Goal: Task Accomplishment & Management: Use online tool/utility

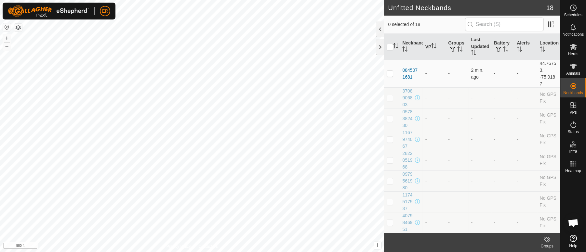
scroll to position [5418, 0]
click at [8, 27] on button "button" at bounding box center [7, 27] width 8 height 8
click at [572, 66] on icon at bounding box center [573, 66] width 7 height 5
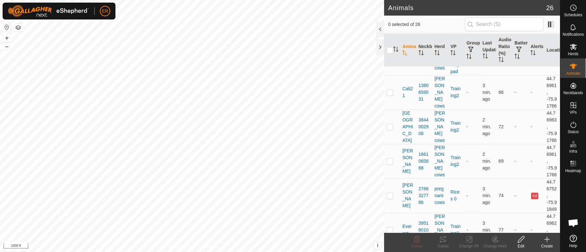
scroll to position [976, 0]
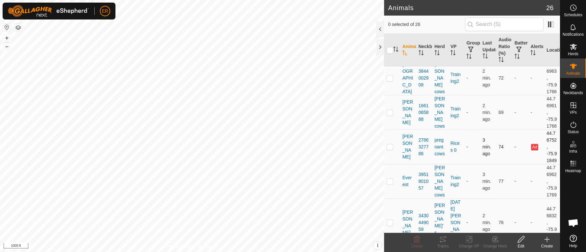
click at [389, 150] on p-checkbox at bounding box center [390, 146] width 7 height 5
checkbox input "true"
click at [470, 240] on icon at bounding box center [469, 240] width 5 height 4
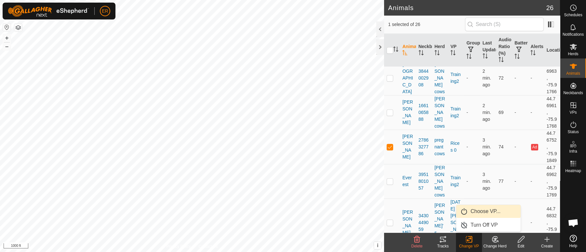
click at [478, 213] on link "Choose VP..." at bounding box center [488, 211] width 64 height 13
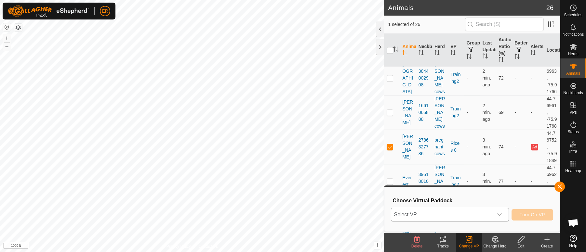
click at [497, 213] on icon "dropdown trigger" at bounding box center [499, 214] width 5 height 5
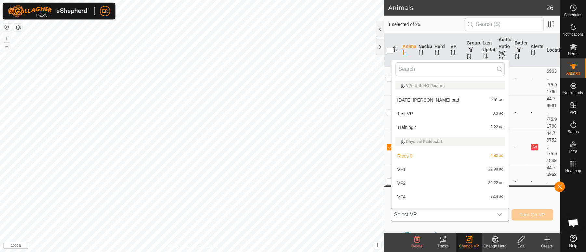
scroll to position [8, 0]
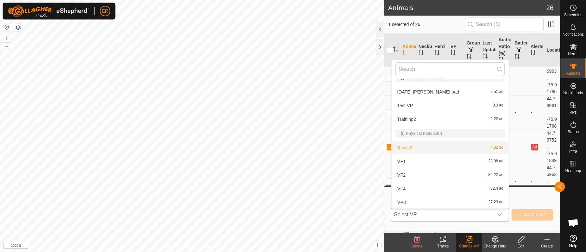
click at [403, 146] on li "Rices 0 4.82 ac" at bounding box center [450, 148] width 117 height 13
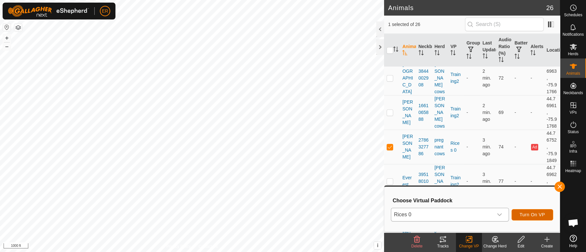
click at [528, 214] on span "Turn On VP" at bounding box center [532, 214] width 25 height 5
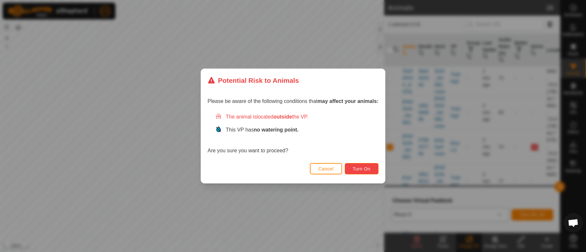
click at [373, 170] on button "Turn On" at bounding box center [362, 168] width 34 height 11
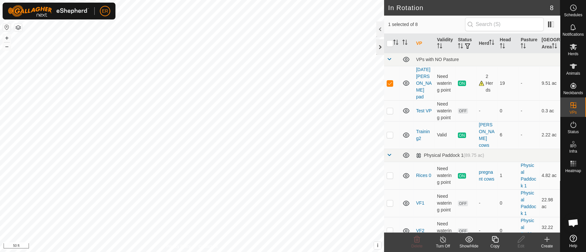
click at [380, 46] on div at bounding box center [380, 47] width 8 height 16
